Goal: Task Accomplishment & Management: Use online tool/utility

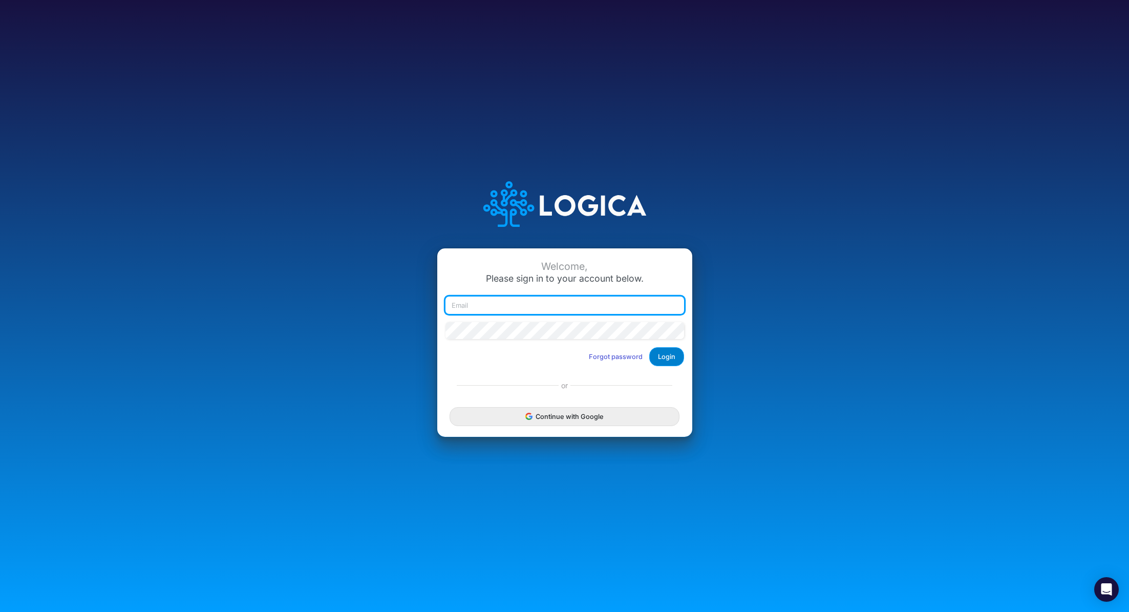
type input "renato.matsumoto@recargapay.com"
click at [671, 354] on button "Login" at bounding box center [666, 356] width 35 height 19
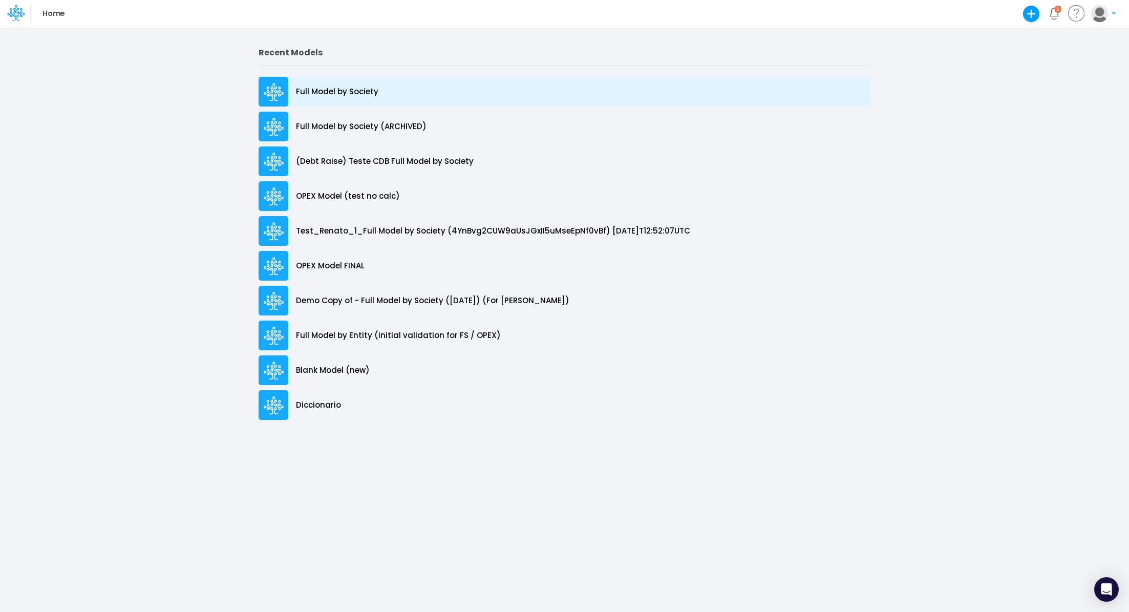
click at [359, 89] on p "Full Model by Society" at bounding box center [337, 92] width 82 height 12
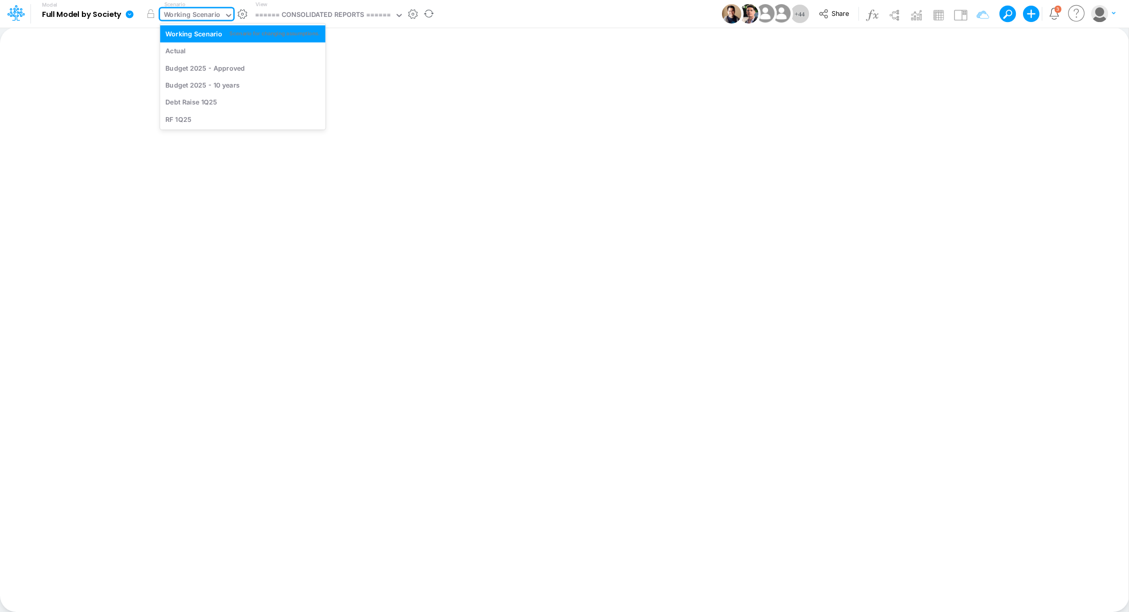
click at [177, 17] on div "Working Scenario" at bounding box center [192, 16] width 57 height 12
click at [179, 49] on div "Actual" at bounding box center [175, 51] width 20 height 10
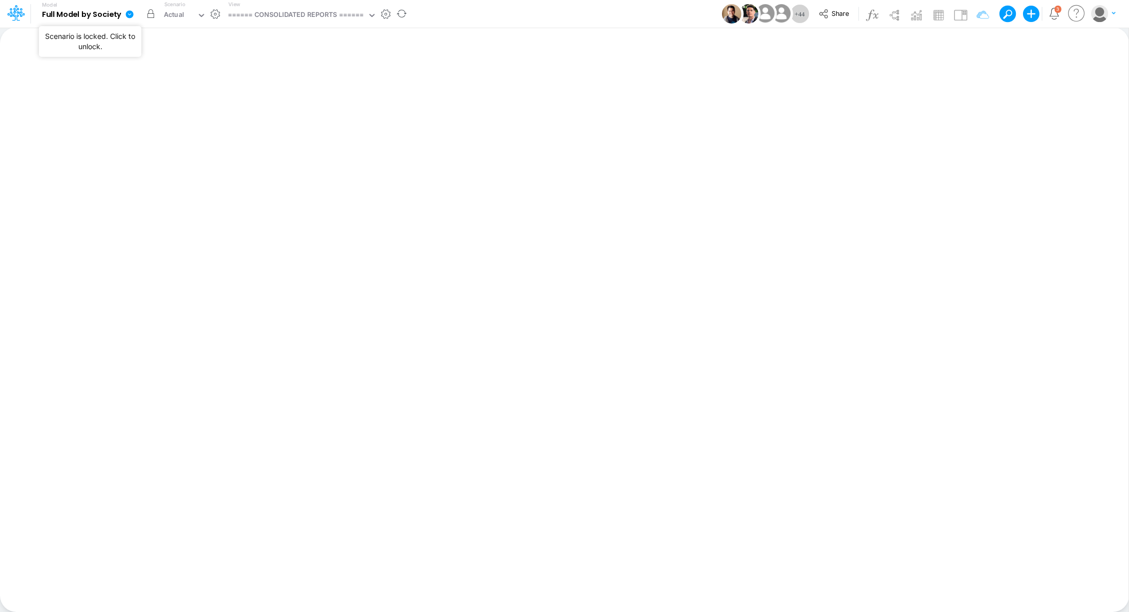
click at [152, 15] on button "button" at bounding box center [151, 14] width 18 height 18
click at [127, 16] on icon at bounding box center [130, 14] width 8 height 8
click at [189, 71] on button "Import" at bounding box center [181, 73] width 110 height 17
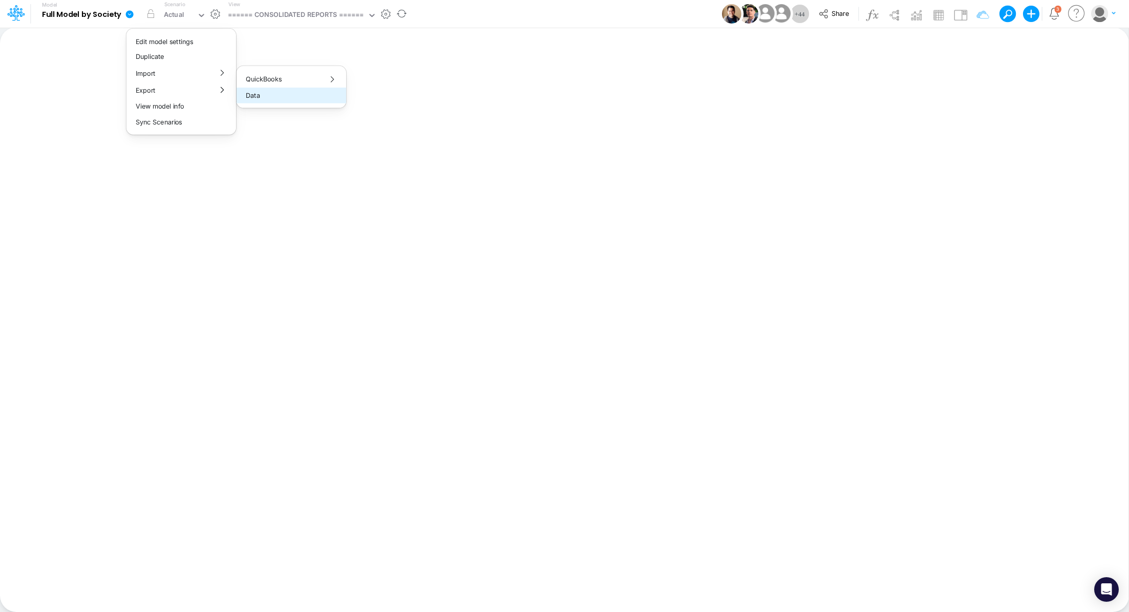
click at [274, 101] on button "Data" at bounding box center [292, 96] width 110 height 16
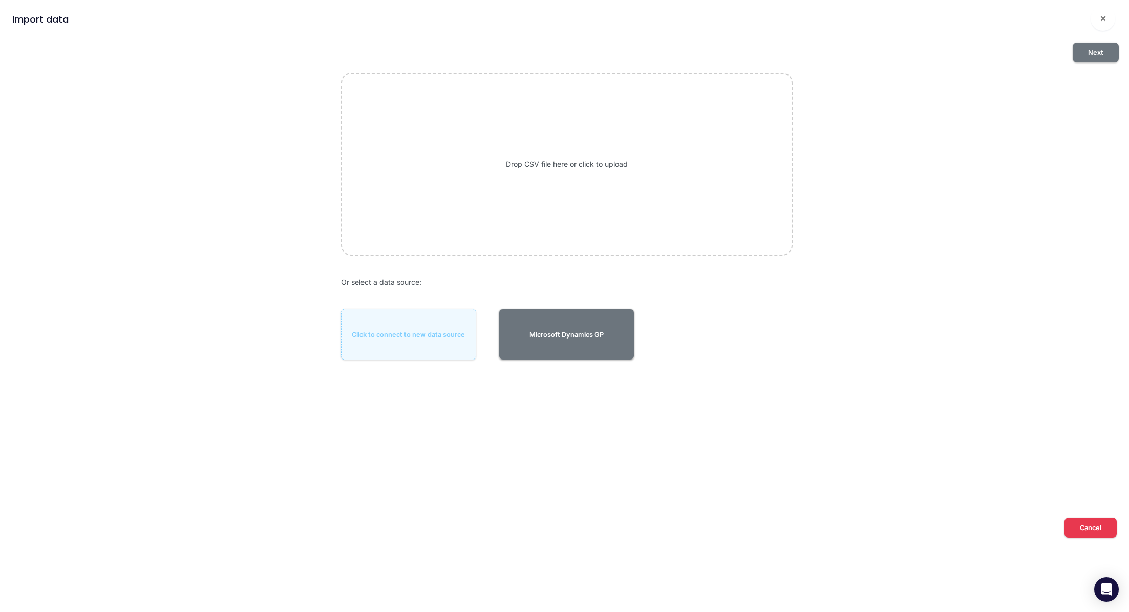
click at [580, 158] on div "Drop CSV file here or click to upload" at bounding box center [567, 164] width 452 height 182
click at [1096, 52] on button "Next" at bounding box center [1096, 52] width 46 height 20
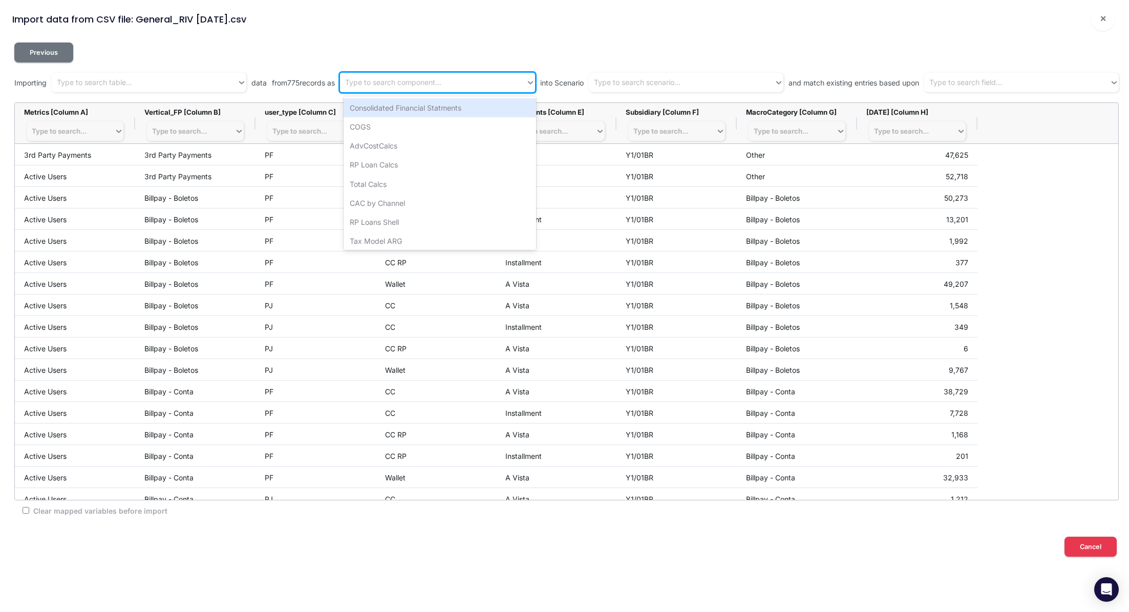
click at [414, 90] on div "Type to search component..." at bounding box center [432, 82] width 185 height 17
type input "riv"
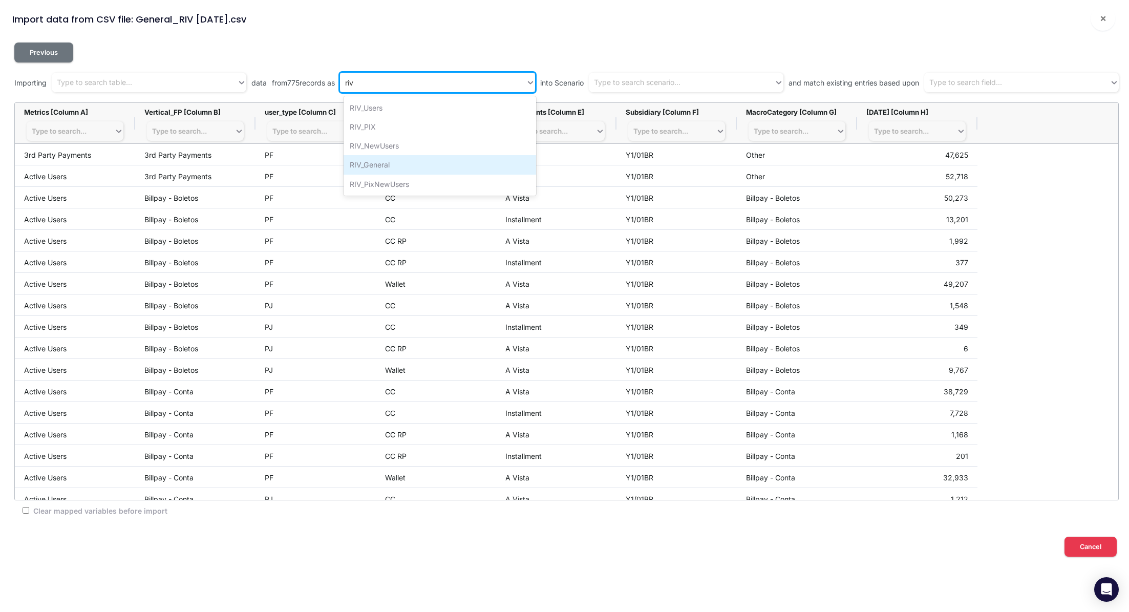
click at [440, 160] on div "RIV_General" at bounding box center [440, 164] width 193 height 19
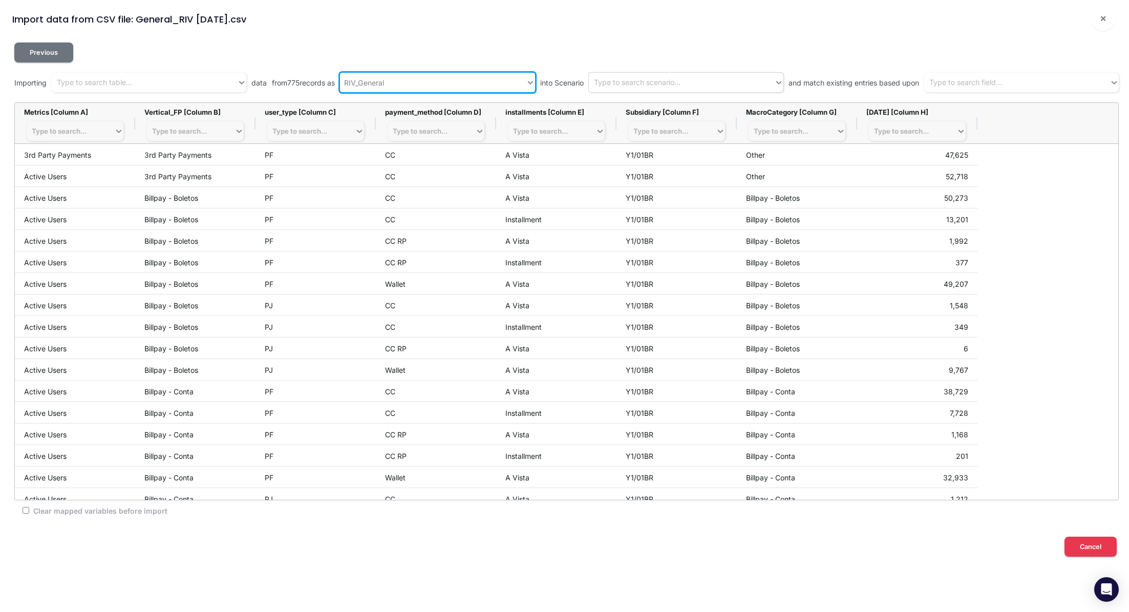
click at [636, 81] on div "Type to search scenario..." at bounding box center [637, 82] width 87 height 11
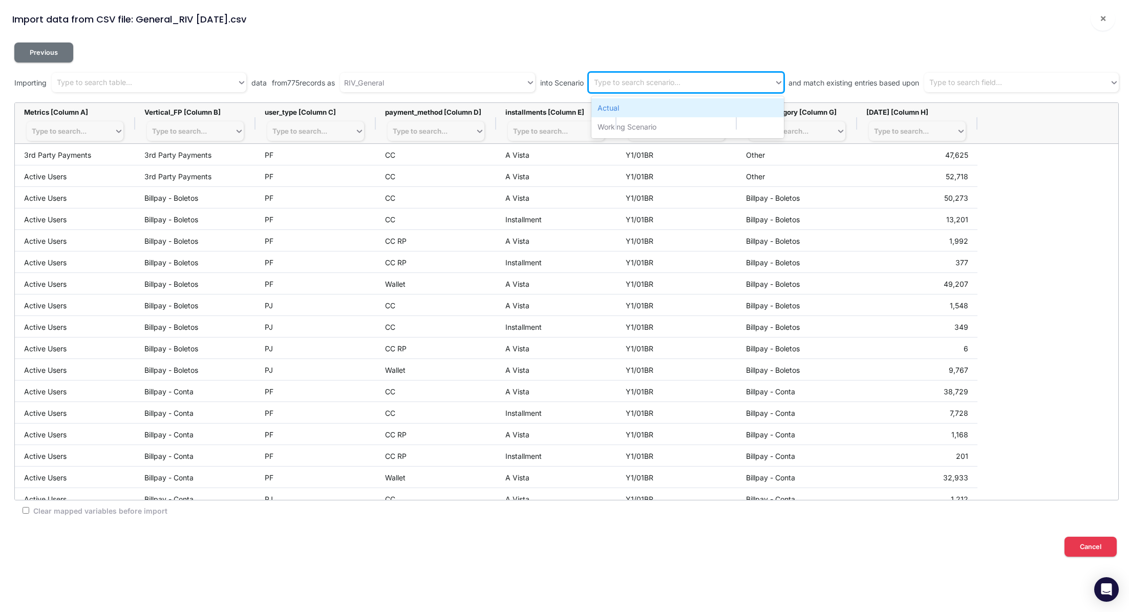
click at [645, 105] on div "Actual" at bounding box center [687, 107] width 193 height 19
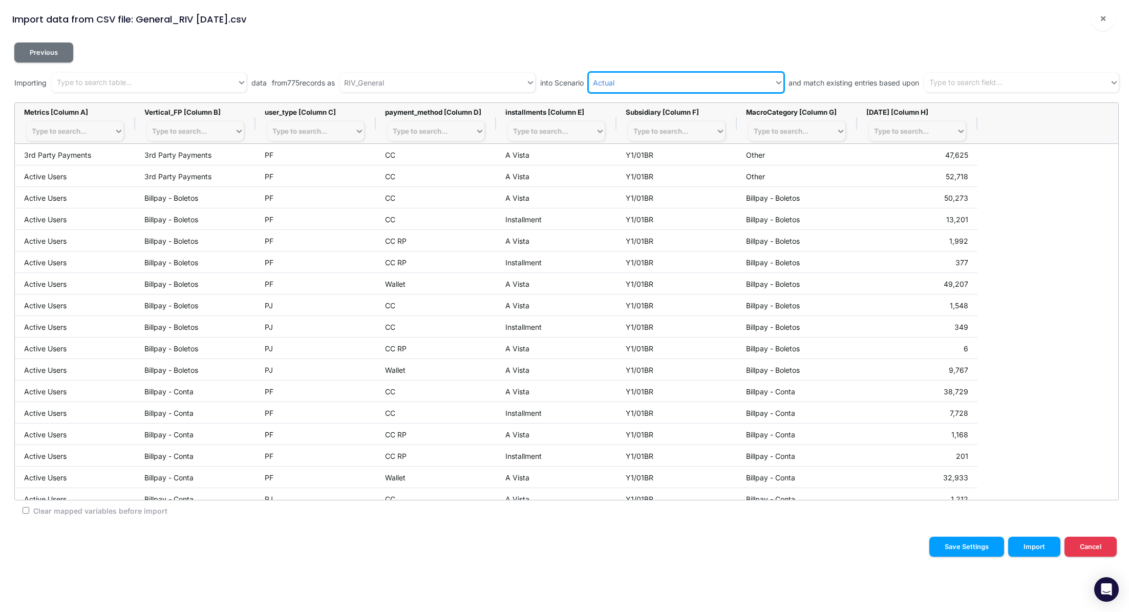
click at [1001, 93] on div "Previous Importing Type to search table... data from 775 records as RIV_General…" at bounding box center [566, 281] width 1104 height 478
click at [1002, 89] on div "Type to search field..." at bounding box center [1016, 82] width 185 height 17
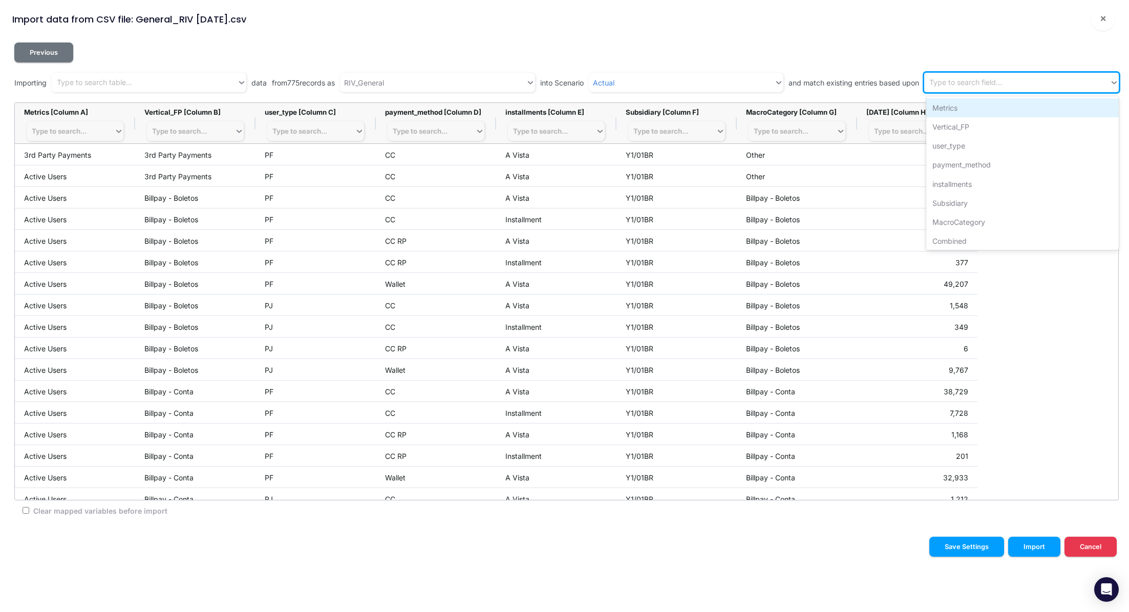
click at [995, 109] on div "Metrics" at bounding box center [1022, 107] width 193 height 19
click at [1015, 76] on div "Metrics" at bounding box center [1007, 82] width 167 height 17
click at [968, 105] on div "Vertical_FP" at bounding box center [1022, 107] width 193 height 19
click at [1050, 84] on div "Metrics Vertical_FP" at bounding box center [1007, 82] width 167 height 17
click at [981, 110] on div "user_type" at bounding box center [1022, 107] width 193 height 19
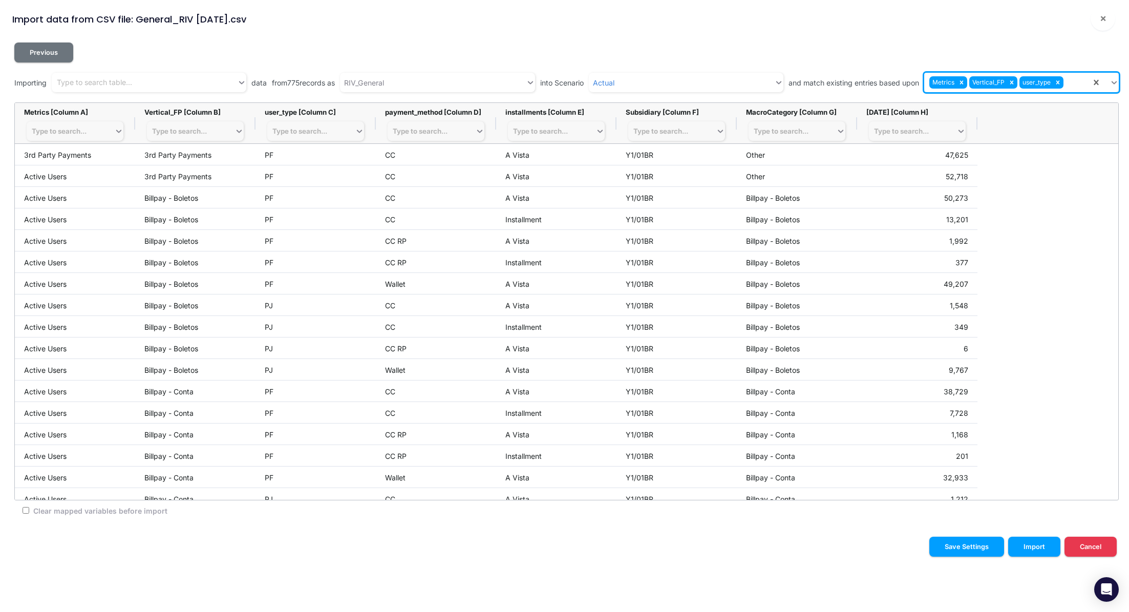
click at [1077, 80] on div "Metrics Vertical_FP user_type" at bounding box center [1007, 82] width 167 height 17
click at [997, 112] on div "payment_method" at bounding box center [1022, 107] width 193 height 19
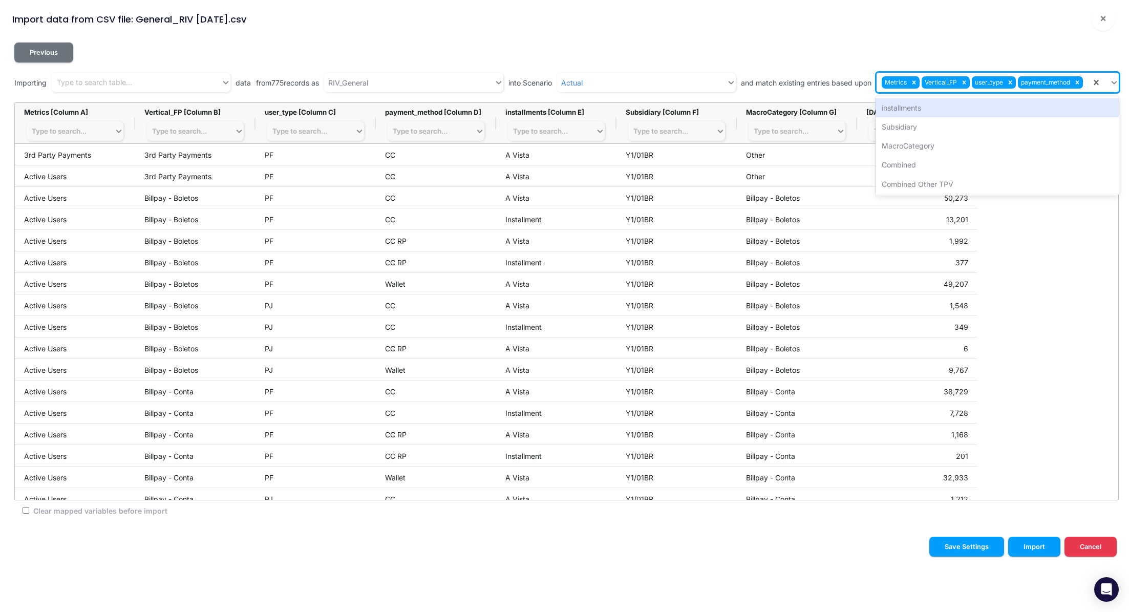
click at [1085, 86] on input "text" at bounding box center [1085, 82] width 1 height 11
click at [975, 105] on div "installments" at bounding box center [997, 107] width 243 height 19
click at [1089, 81] on div "Metrics Vertical_FP user_type payment_method installments" at bounding box center [957, 82] width 267 height 17
click at [906, 109] on div "Subsidiary" at bounding box center [970, 107] width 295 height 19
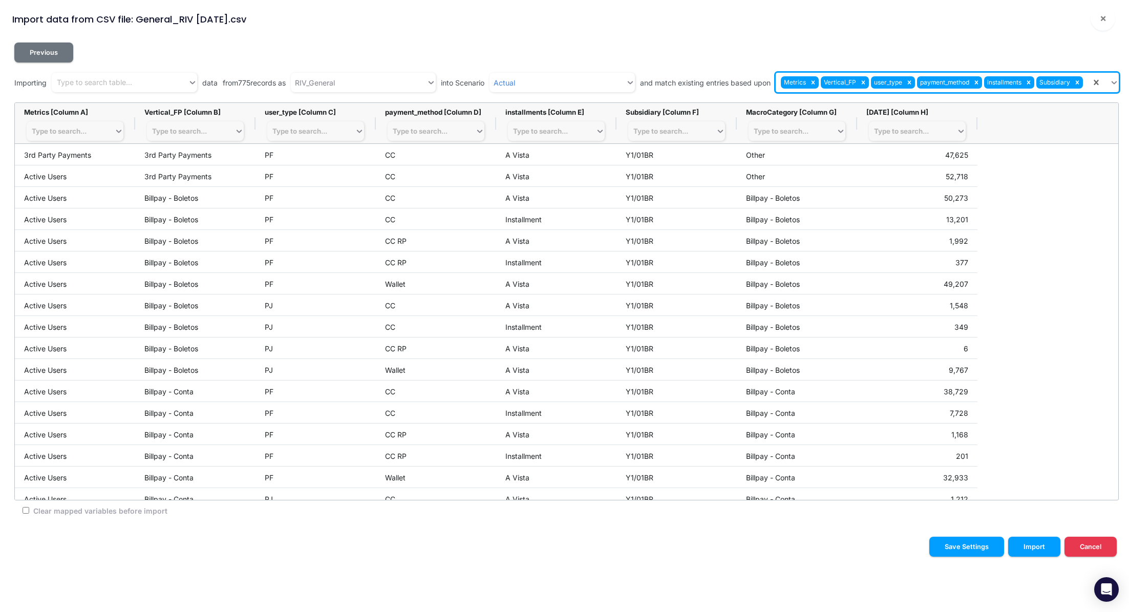
click at [1085, 80] on input "text" at bounding box center [1085, 82] width 1 height 11
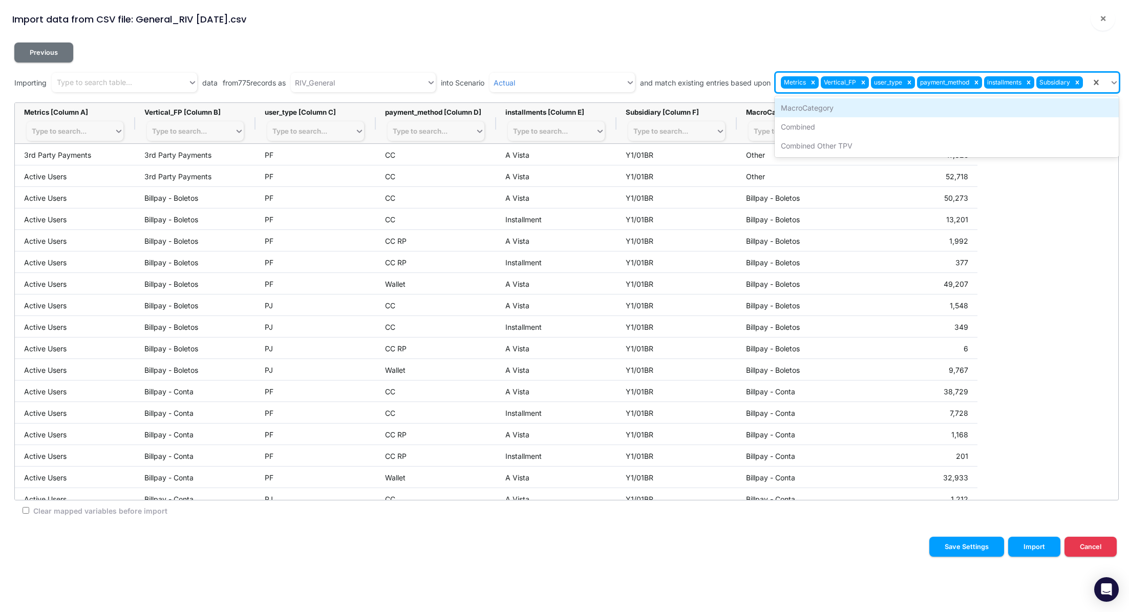
click at [940, 105] on div "MacroCategory" at bounding box center [947, 107] width 344 height 19
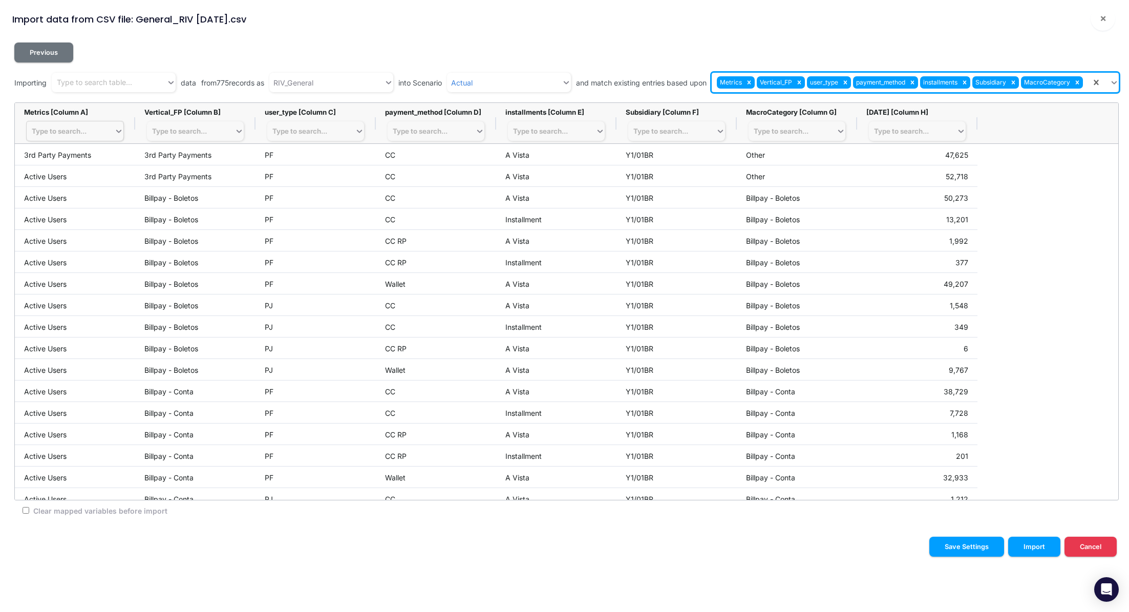
click at [89, 133] on div "Type to search..." at bounding box center [71, 131] width 88 height 14
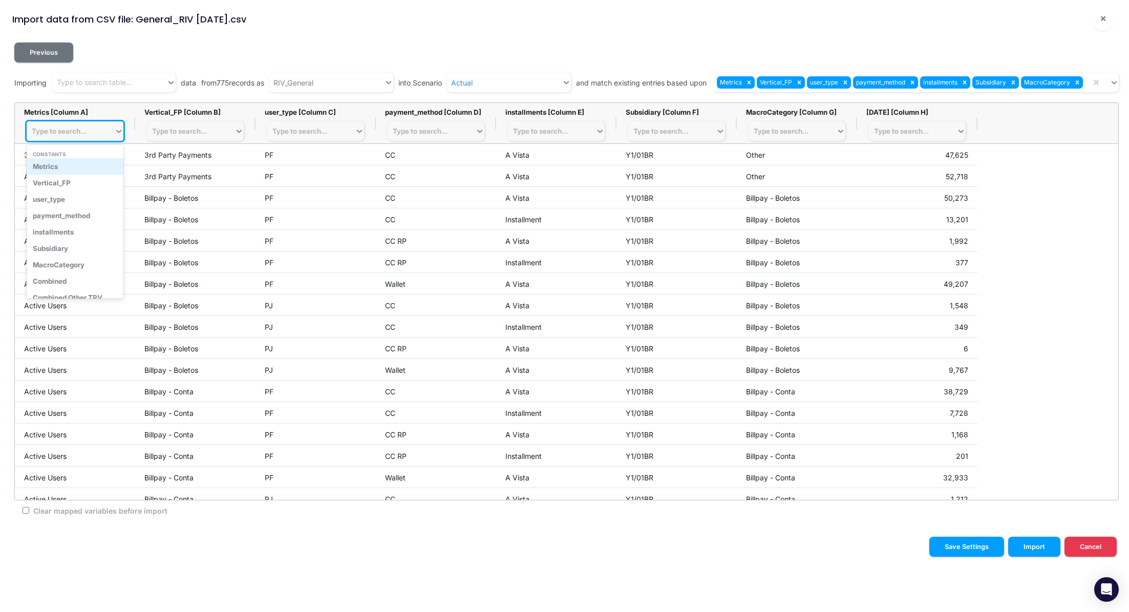
click at [71, 167] on div "Metrics" at bounding box center [75, 166] width 97 height 16
click at [181, 135] on div "Type to search..." at bounding box center [191, 131] width 88 height 14
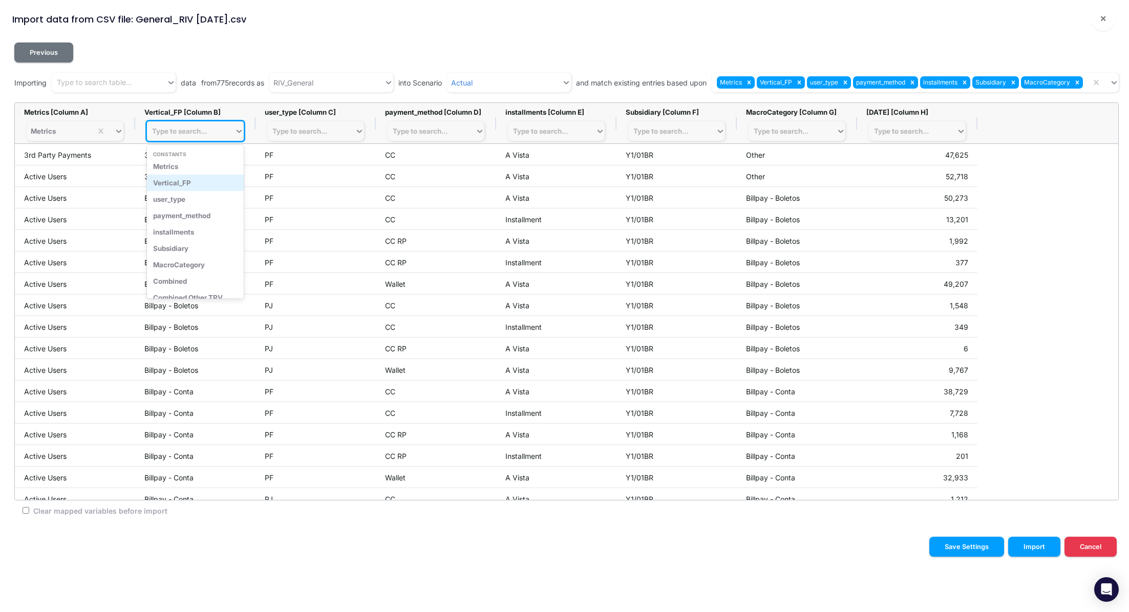
click at [199, 188] on div "Vertical_FP" at bounding box center [195, 183] width 97 height 16
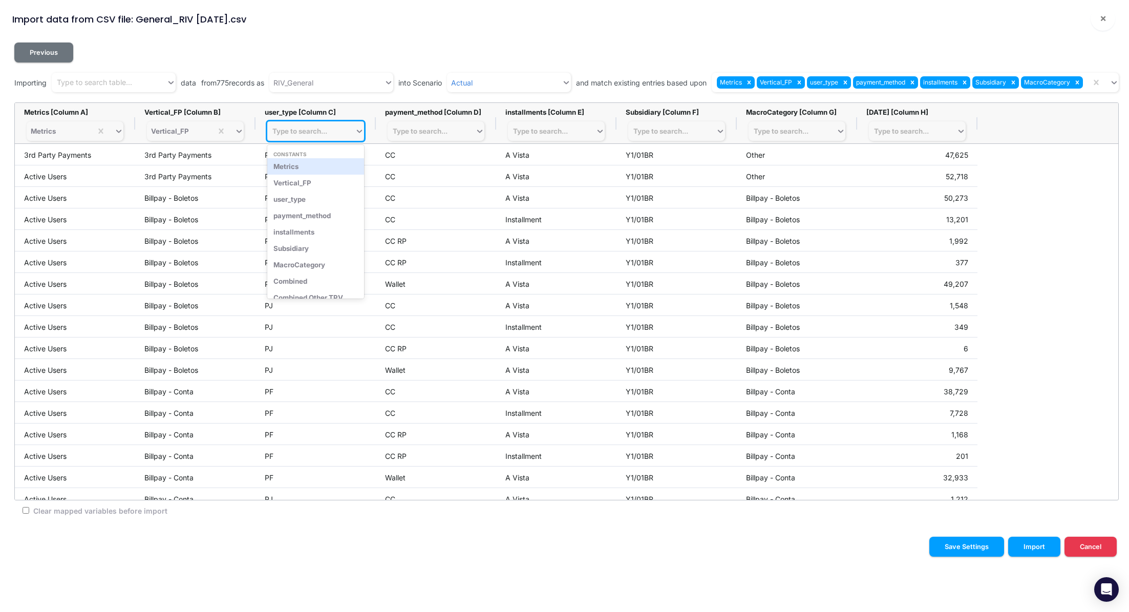
click at [288, 132] on div "Type to search..." at bounding box center [299, 131] width 55 height 8
click at [314, 196] on div "user_type" at bounding box center [315, 199] width 97 height 16
click at [419, 131] on div "Type to search..." at bounding box center [420, 131] width 55 height 8
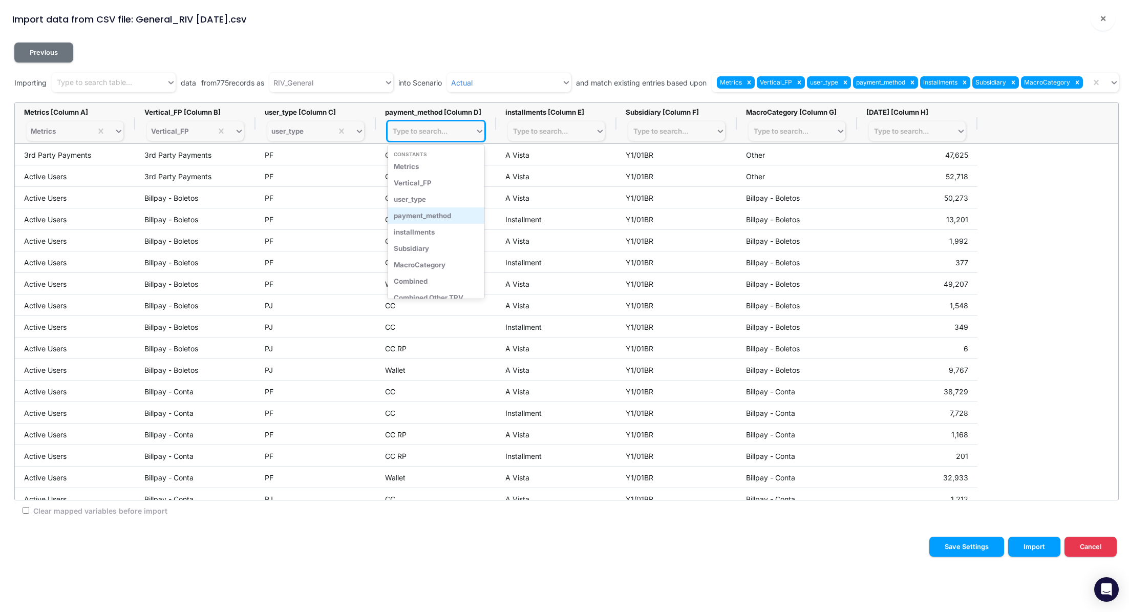
click at [450, 213] on div "payment_method" at bounding box center [436, 215] width 97 height 16
click at [526, 132] on div "Type to search..." at bounding box center [540, 131] width 55 height 8
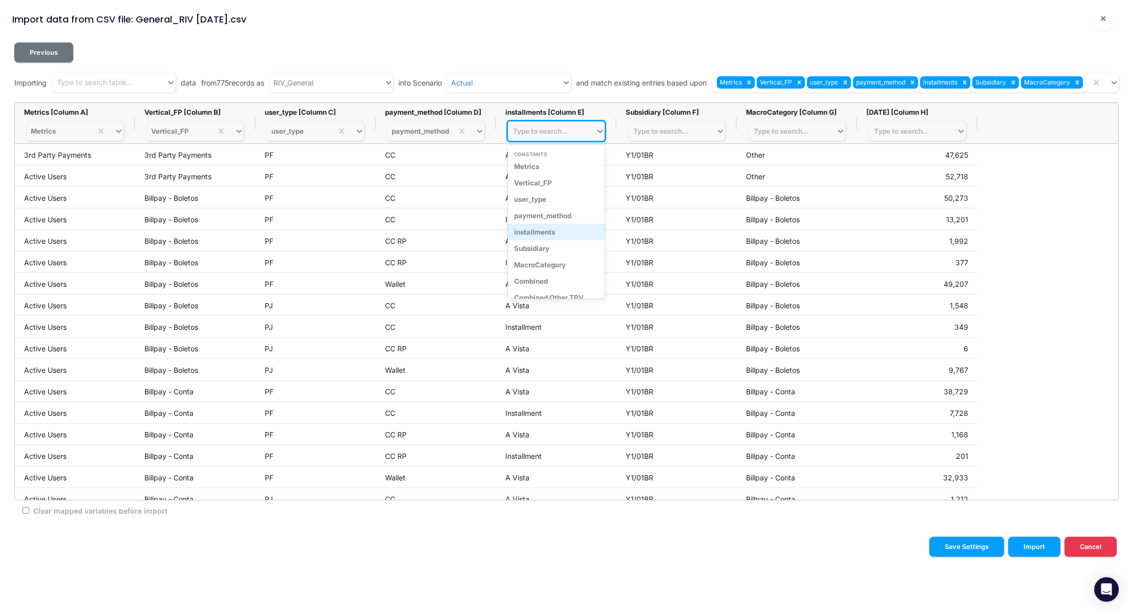
click at [572, 228] on div "installments" at bounding box center [556, 232] width 97 height 16
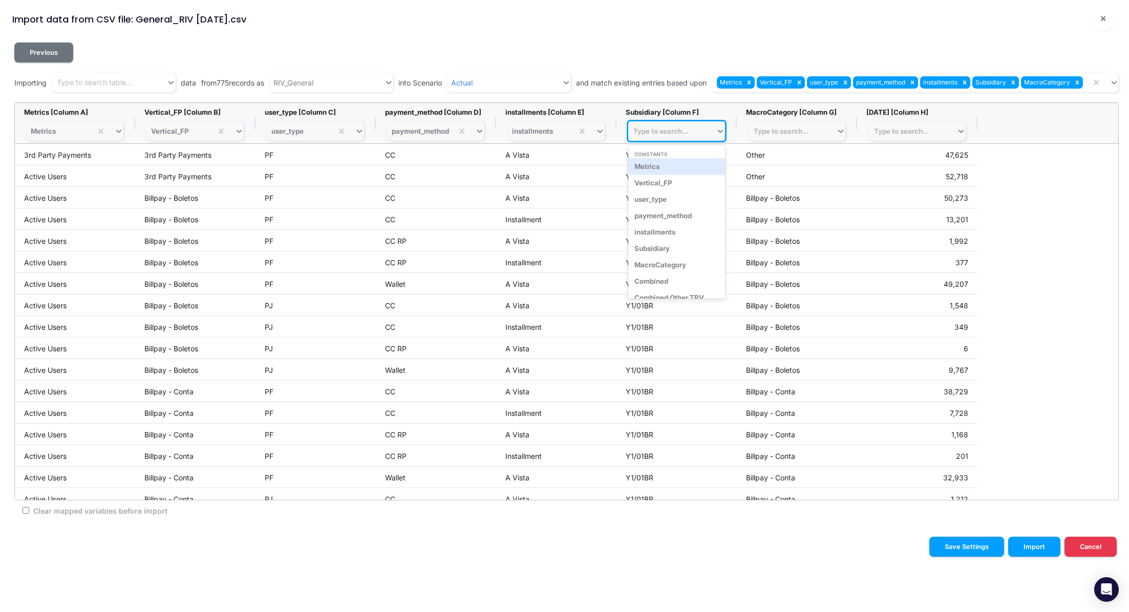
click at [648, 131] on div "Type to search..." at bounding box center [660, 131] width 55 height 8
click at [662, 249] on div "Subsidiary" at bounding box center [676, 248] width 97 height 16
click at [804, 134] on div "Type to search..." at bounding box center [781, 131] width 55 height 8
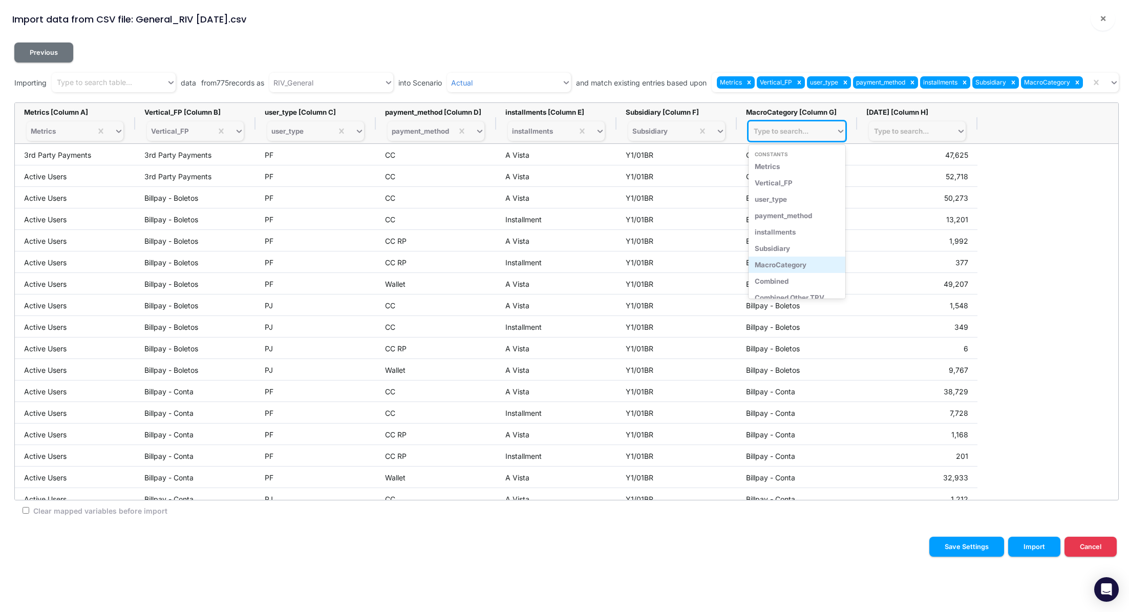
click at [817, 263] on div "MacroCategory" at bounding box center [797, 265] width 97 height 16
click at [892, 134] on div "Type to search..." at bounding box center [901, 131] width 55 height 8
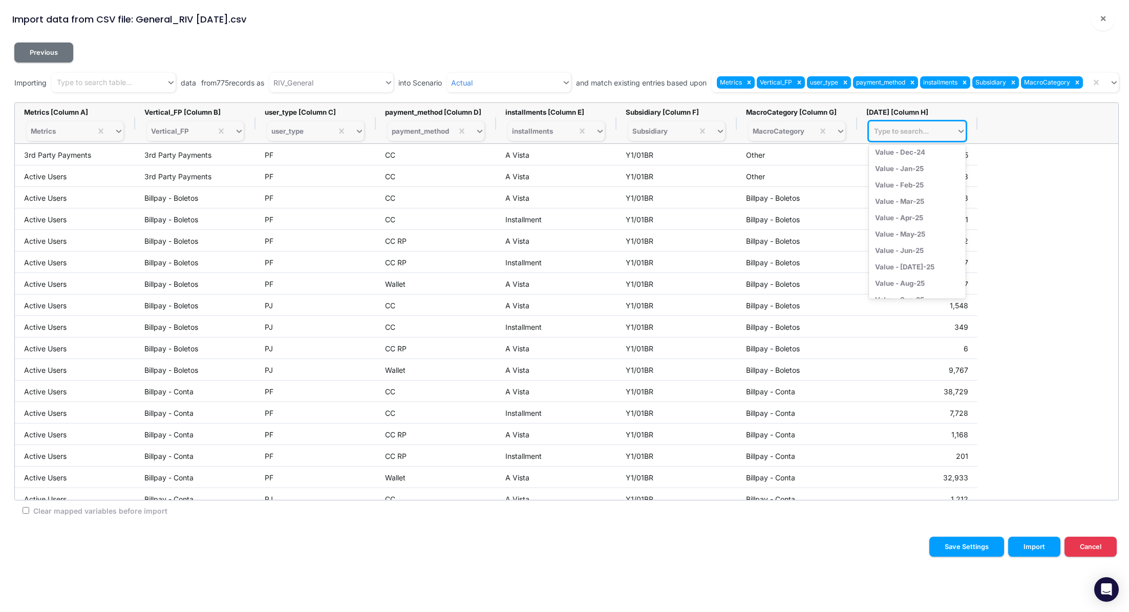
scroll to position [577, 0]
click at [900, 244] on div "Value - Jul-25" at bounding box center [917, 245] width 97 height 16
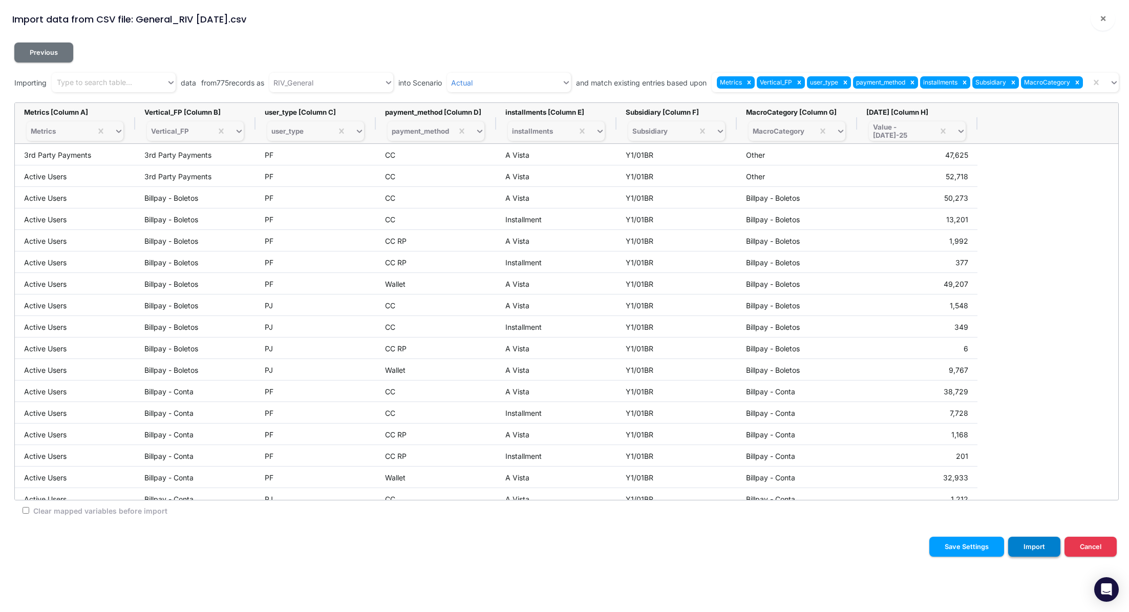
click at [1040, 547] on button "Import" at bounding box center [1034, 547] width 52 height 20
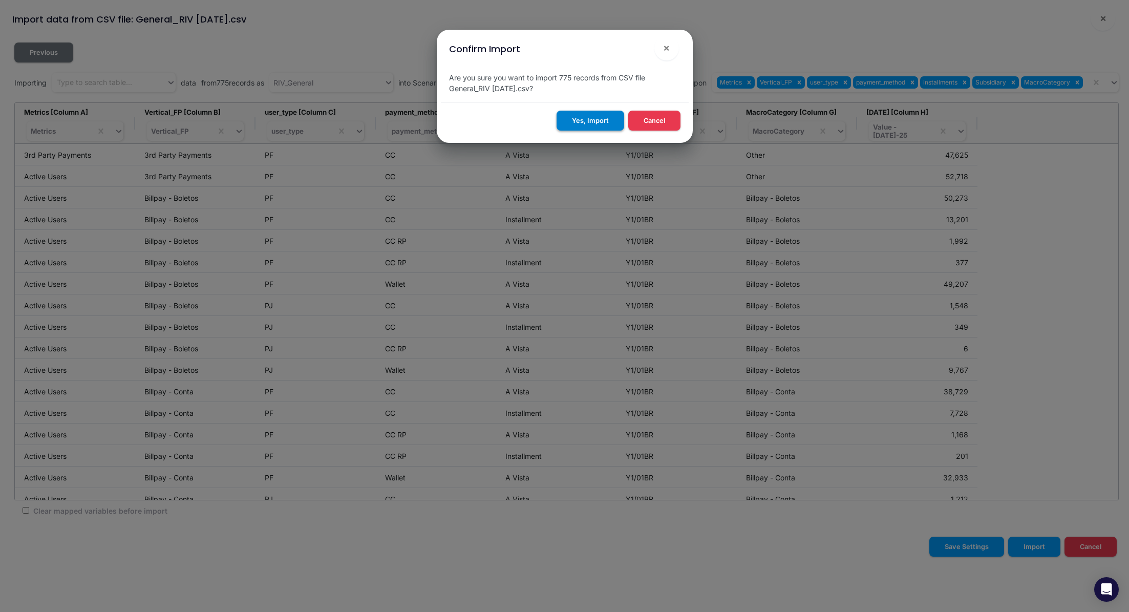
click at [596, 118] on button "Yes, Import" at bounding box center [591, 121] width 68 height 20
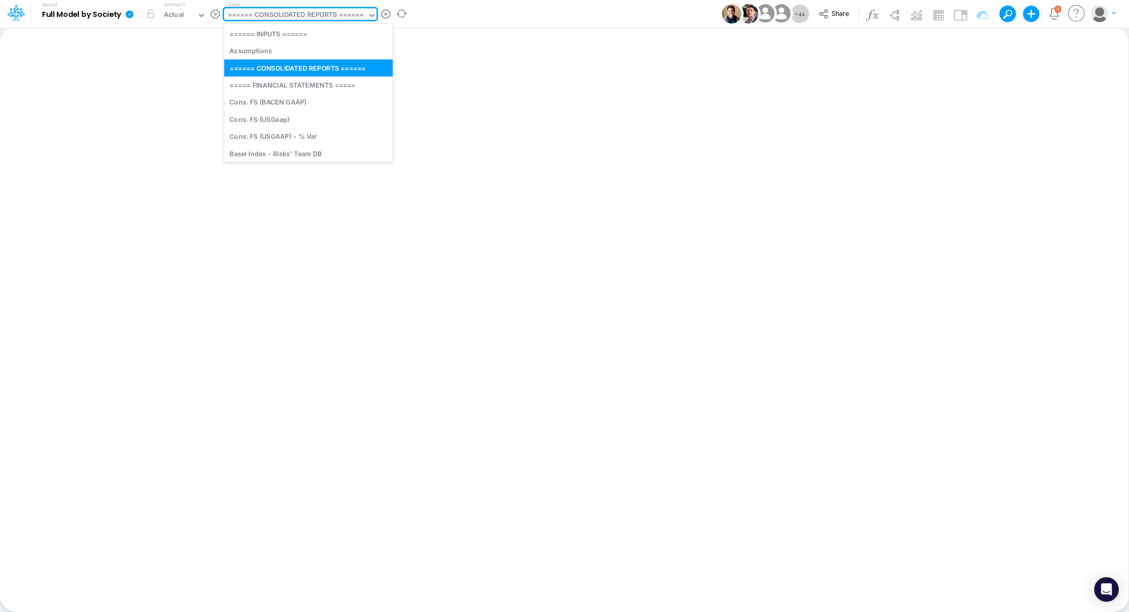
click at [301, 18] on div "====== CONSOLIDATED REPORTS ======" at bounding box center [296, 16] width 136 height 12
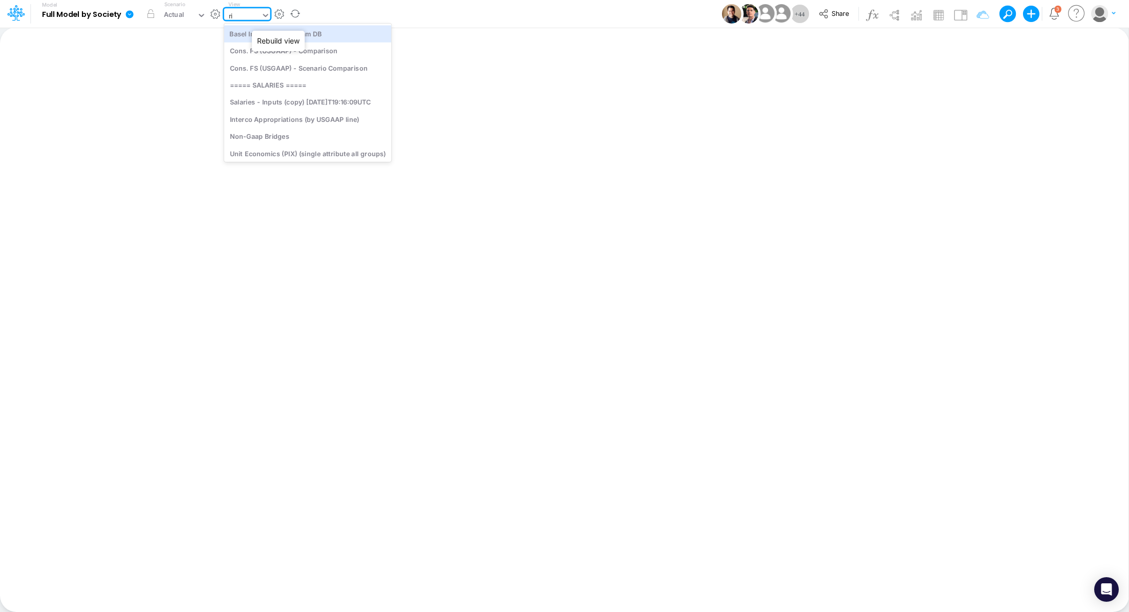
type input "riv"
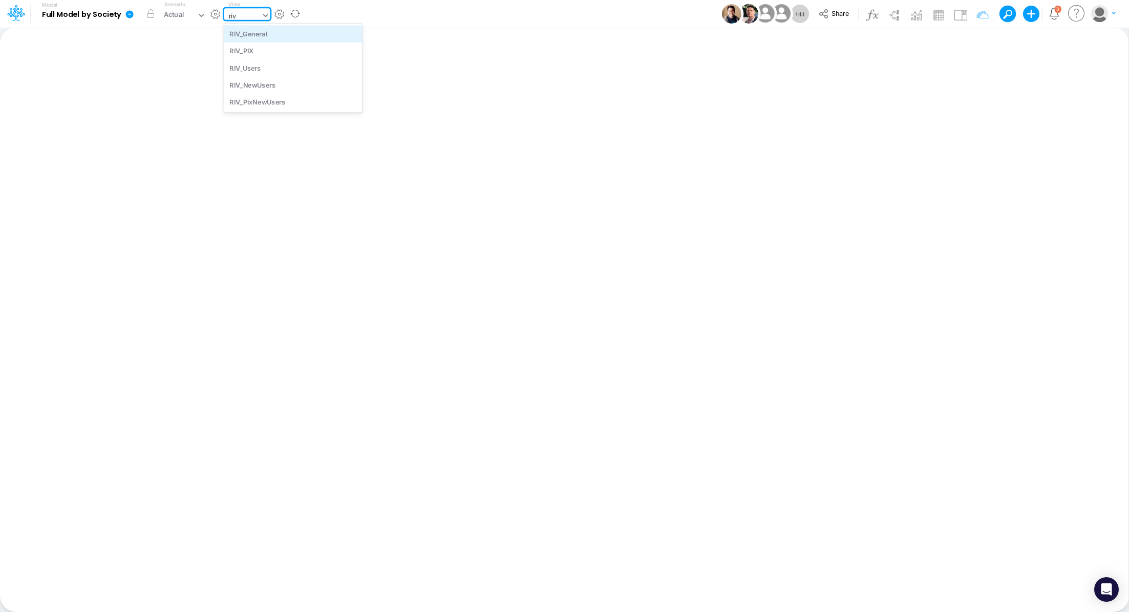
click at [260, 39] on div "RIV_General" at bounding box center [293, 33] width 138 height 17
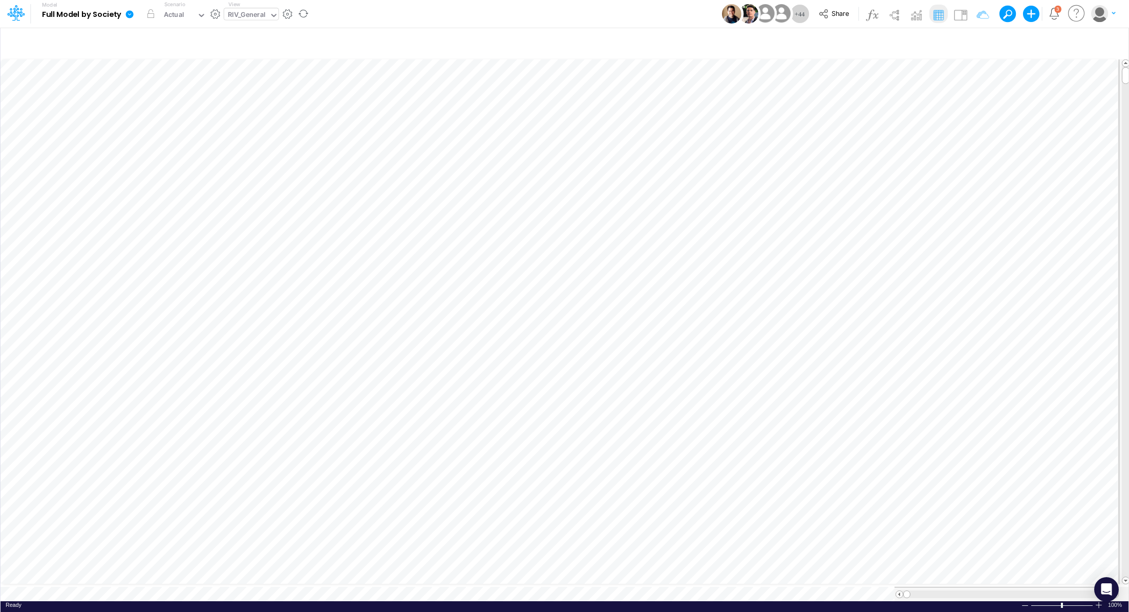
scroll to position [5, 1]
